Goal: Task Accomplishment & Management: Use online tool/utility

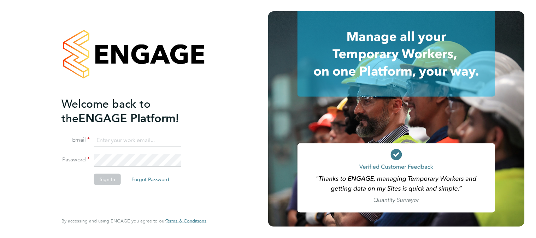
type input "k.owen@ionic.jobs"
click at [106, 182] on button "Sign In" at bounding box center [107, 179] width 27 height 11
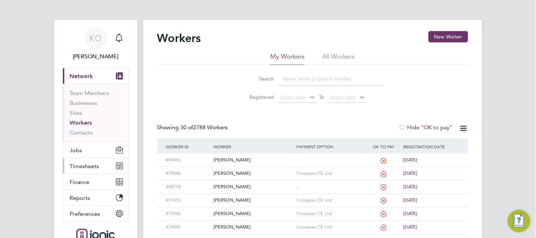
click at [83, 166] on span "Timesheets" at bounding box center [84, 166] width 29 height 7
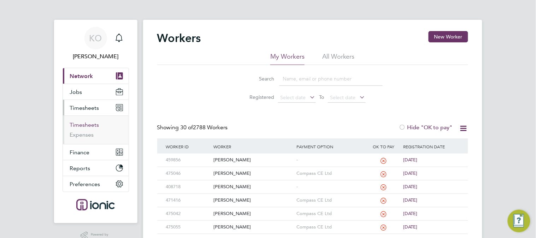
click at [78, 122] on link "Timesheets" at bounding box center [84, 125] width 29 height 7
